Goal: Transaction & Acquisition: Purchase product/service

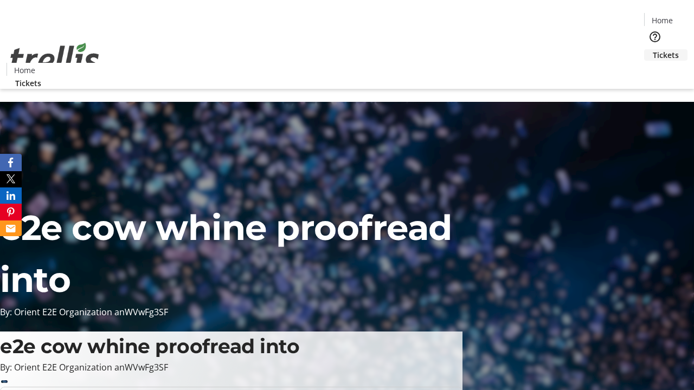
click at [652, 49] on span "Tickets" at bounding box center [665, 54] width 26 height 11
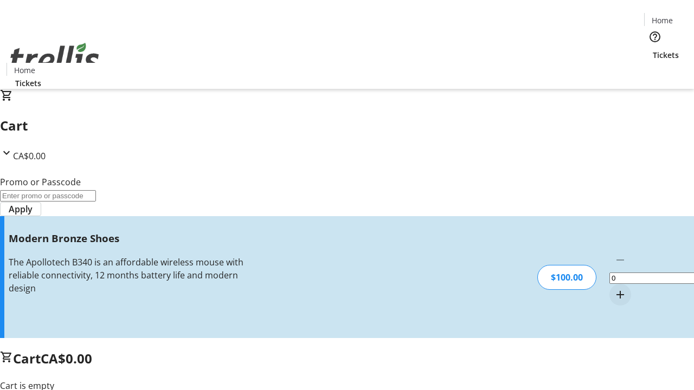
click at [613, 288] on mat-icon "Increment by one" at bounding box center [619, 294] width 13 height 13
type input "1"
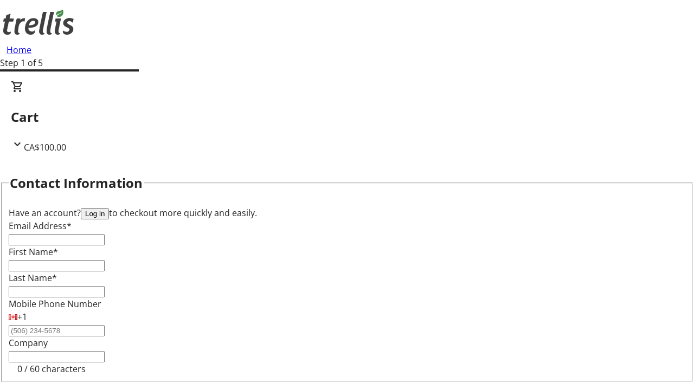
type input "FREE"
type input "[PERSON_NAME][EMAIL_ADDRESS][DOMAIN_NAME]"
type input "[PERSON_NAME]"
